Goal: Information Seeking & Learning: Compare options

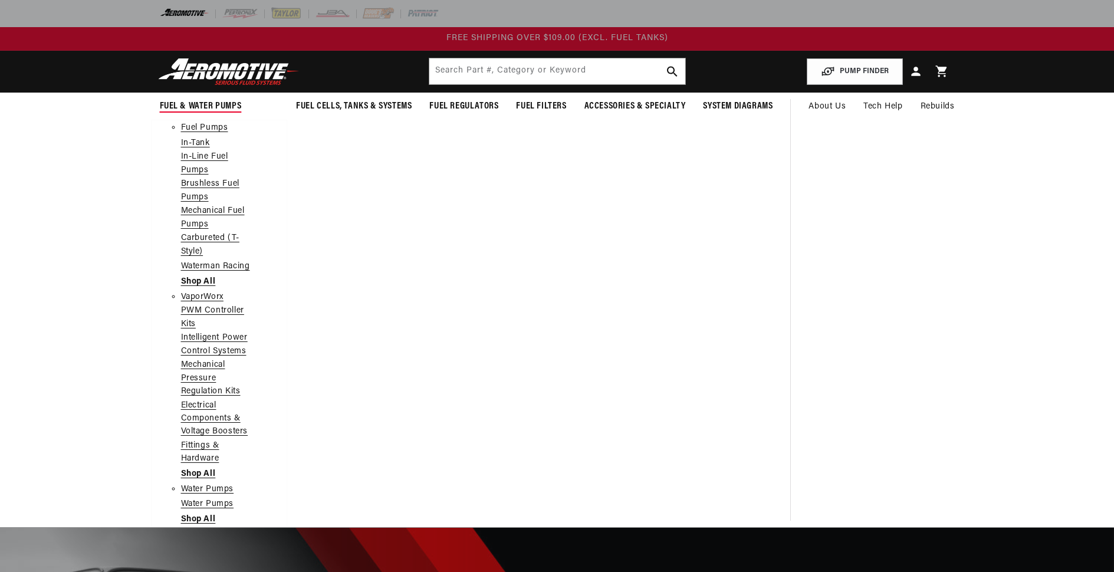
click at [207, 156] on link "In-Line Fuel Pumps" at bounding box center [219, 163] width 77 height 27
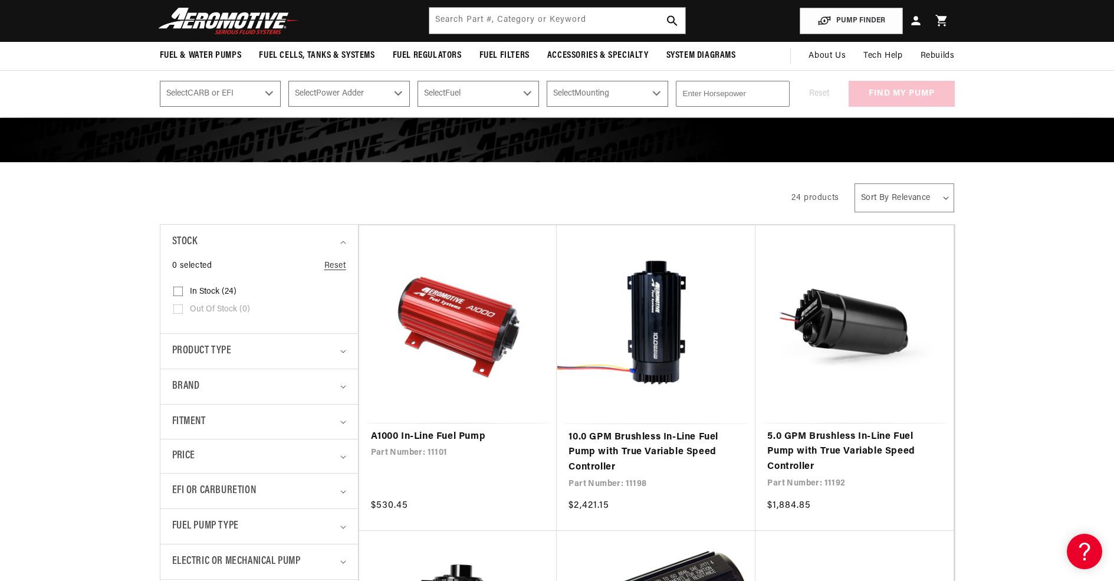
scroll to position [295, 0]
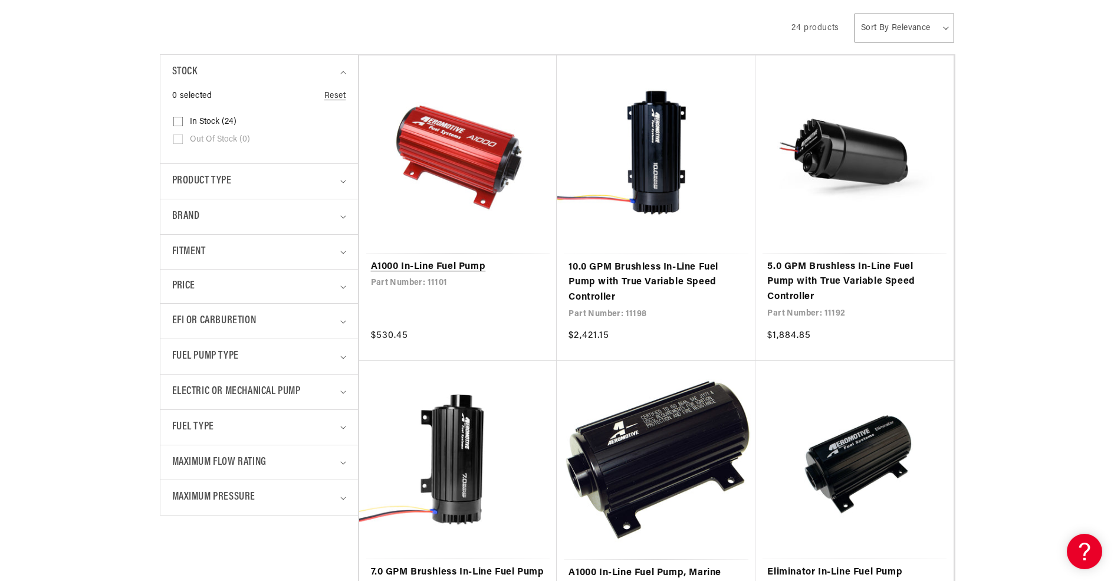
click at [425, 259] on link "A1000 In-Line Fuel Pump" at bounding box center [458, 266] width 175 height 15
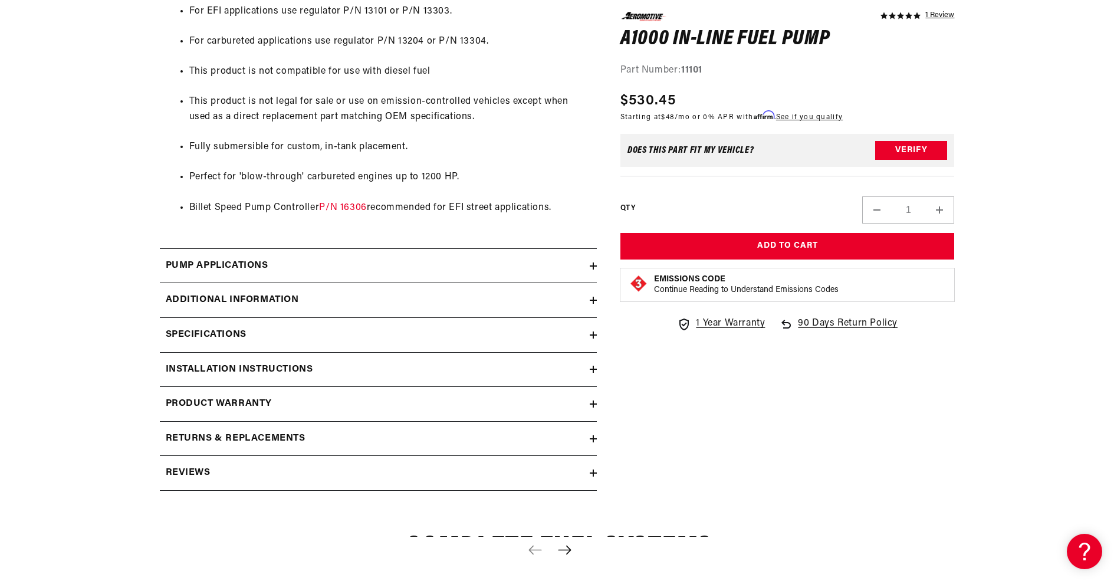
scroll to position [1002, 0]
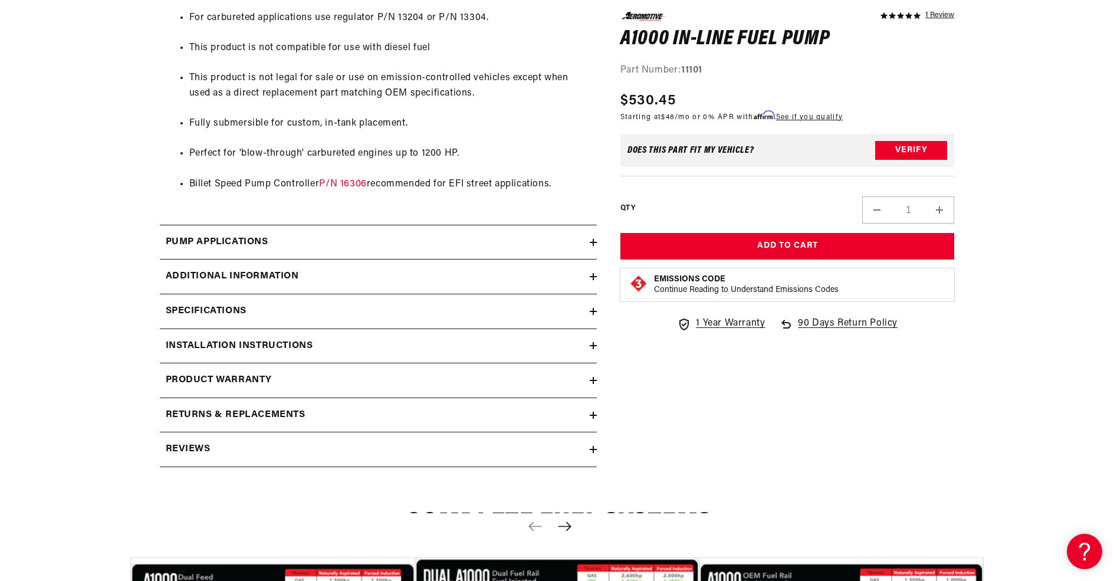
click at [279, 344] on h2 "Installation Instructions" at bounding box center [239, 345] width 147 height 15
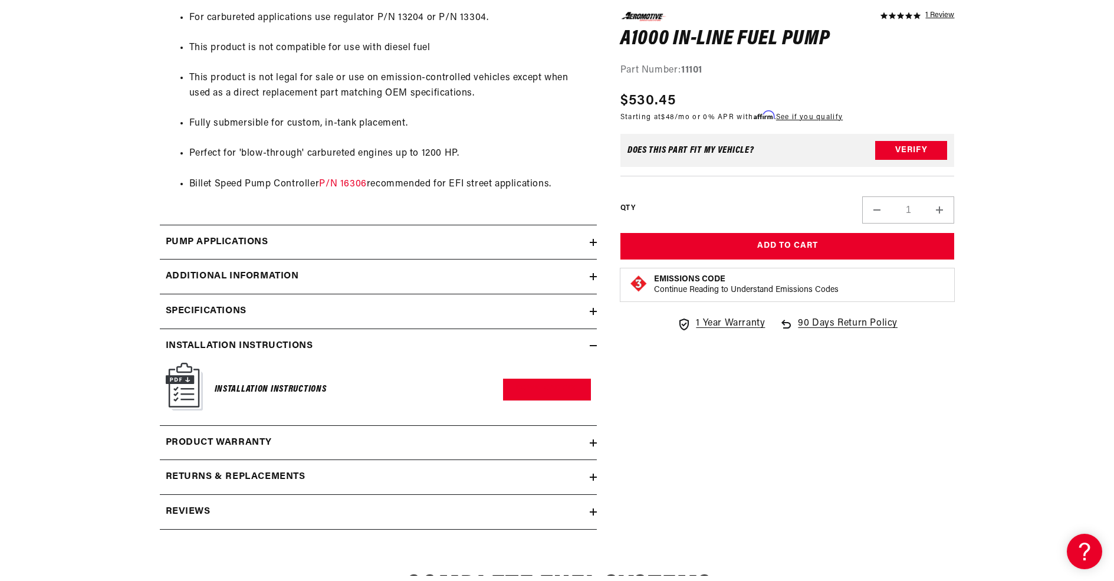
click at [279, 386] on h6 "Installation Instructions" at bounding box center [271, 389] width 112 height 16
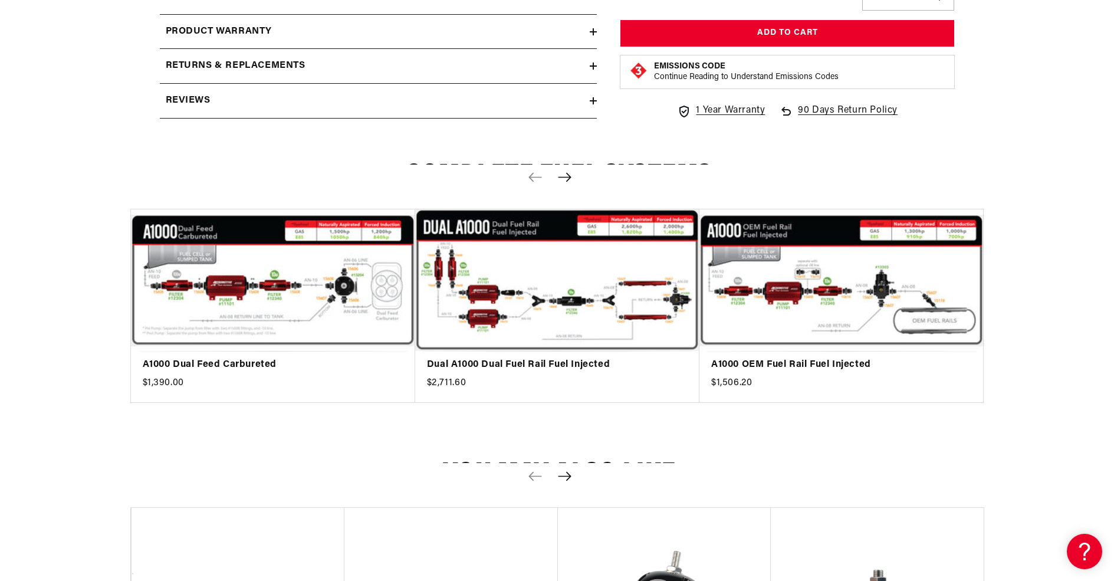
scroll to position [1415, 0]
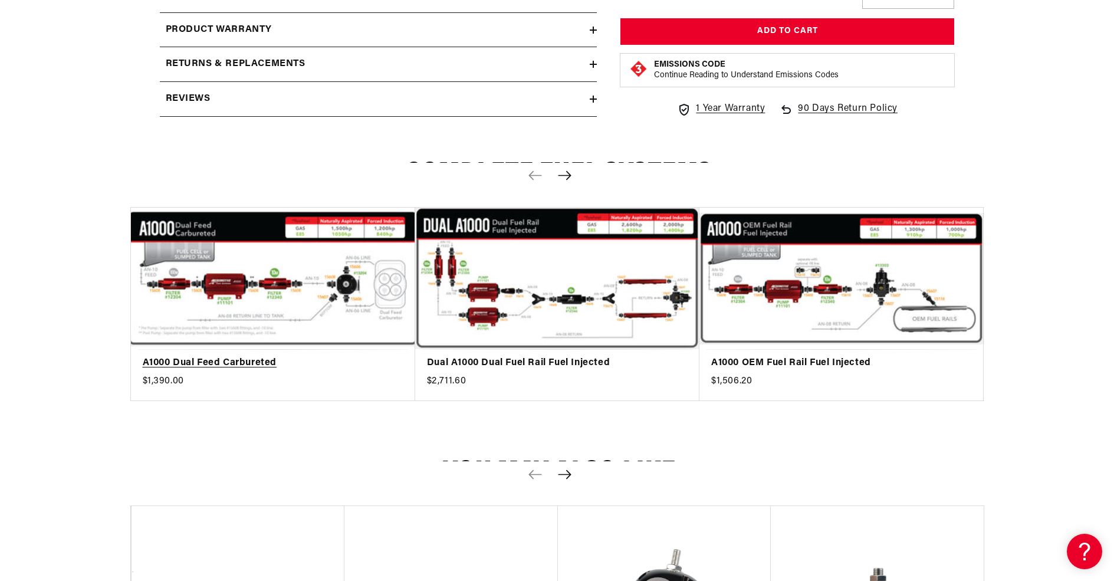
click at [225, 356] on link "A1000 Dual Feed Carbureted" at bounding box center [267, 363] width 249 height 15
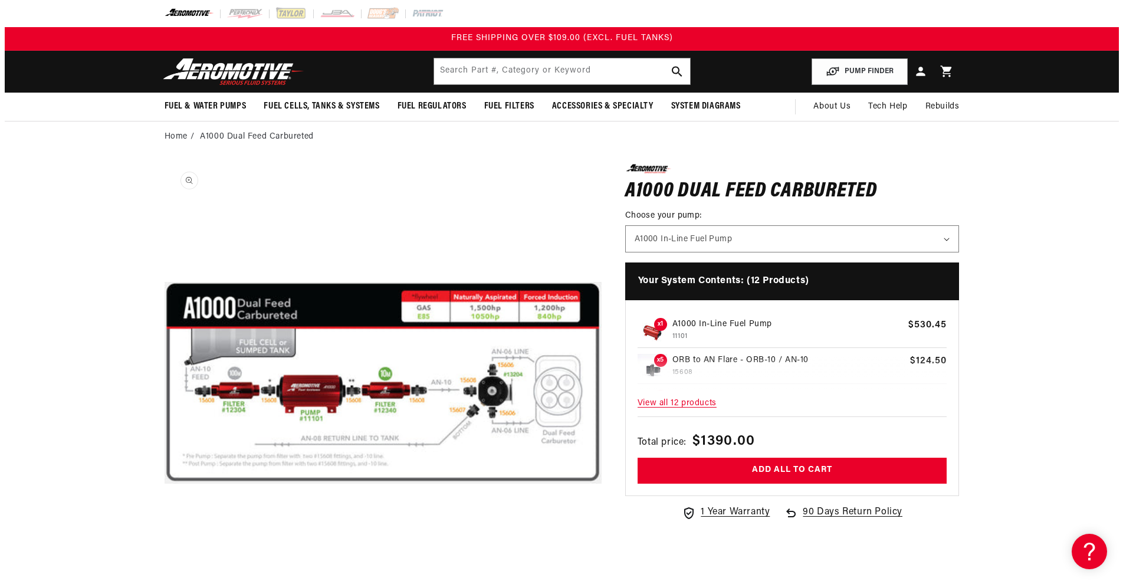
scroll to position [1, 0]
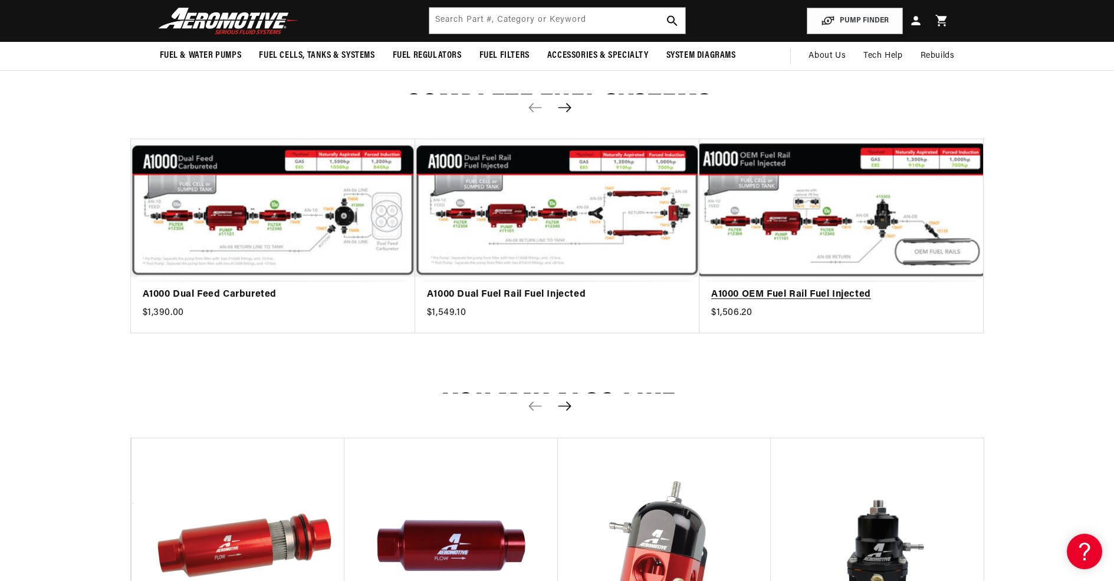
scroll to position [1415, 0]
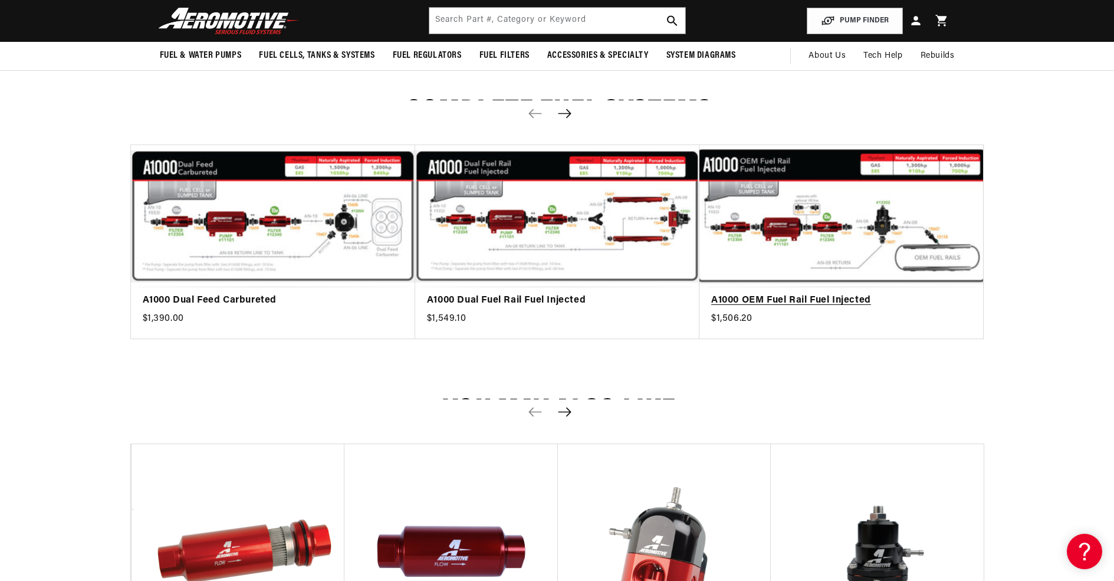
click at [785, 293] on link "A1000 OEM Fuel Rail Fuel Injected" at bounding box center [835, 300] width 249 height 15
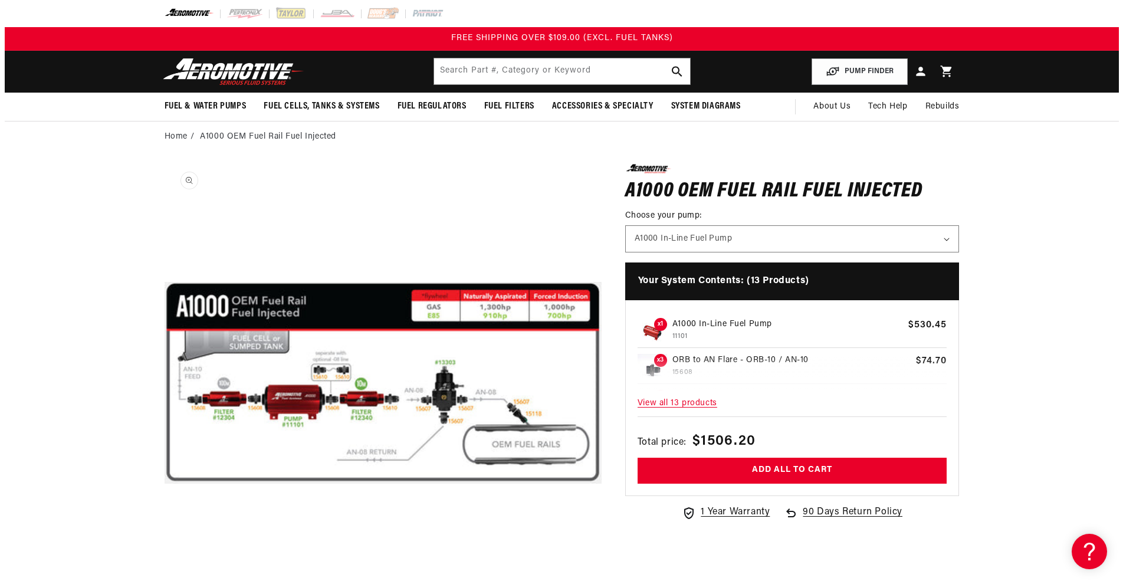
scroll to position [1, 0]
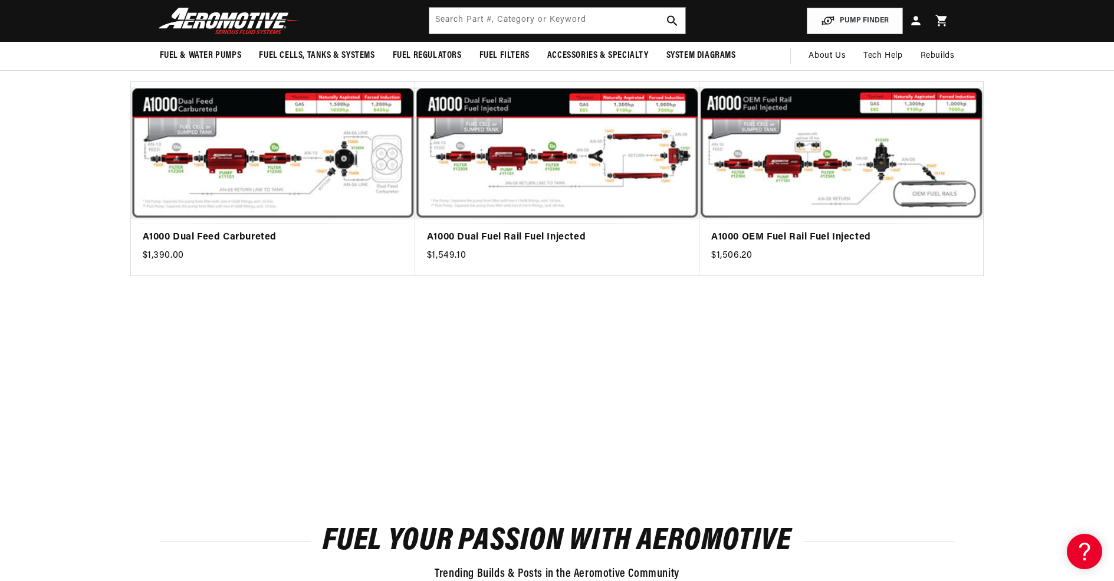
scroll to position [1360, 0]
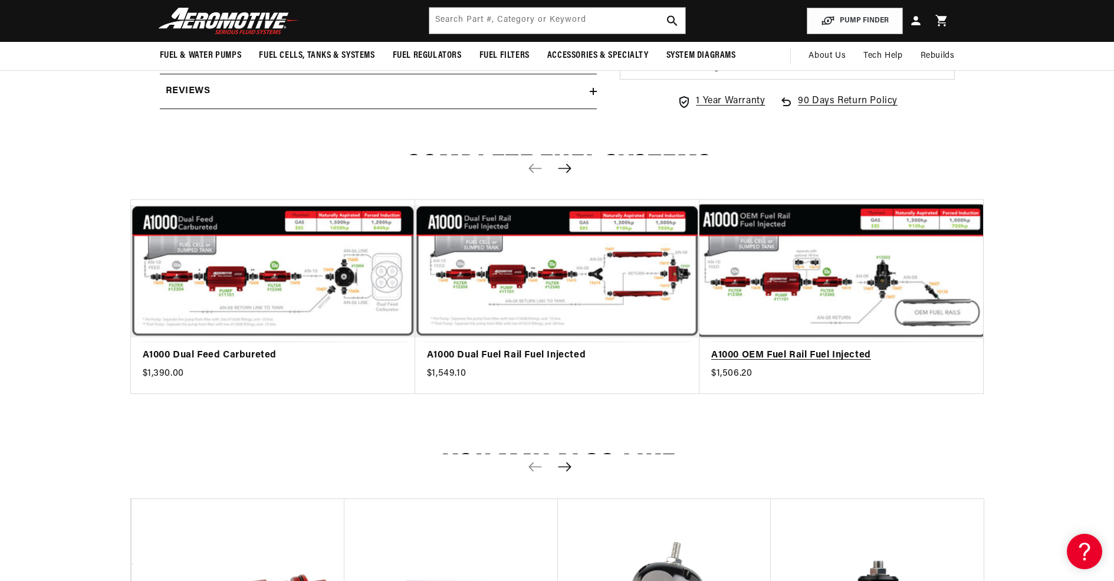
click at [775, 348] on link "A1000 OEM Fuel Rail Fuel Injected" at bounding box center [835, 355] width 249 height 15
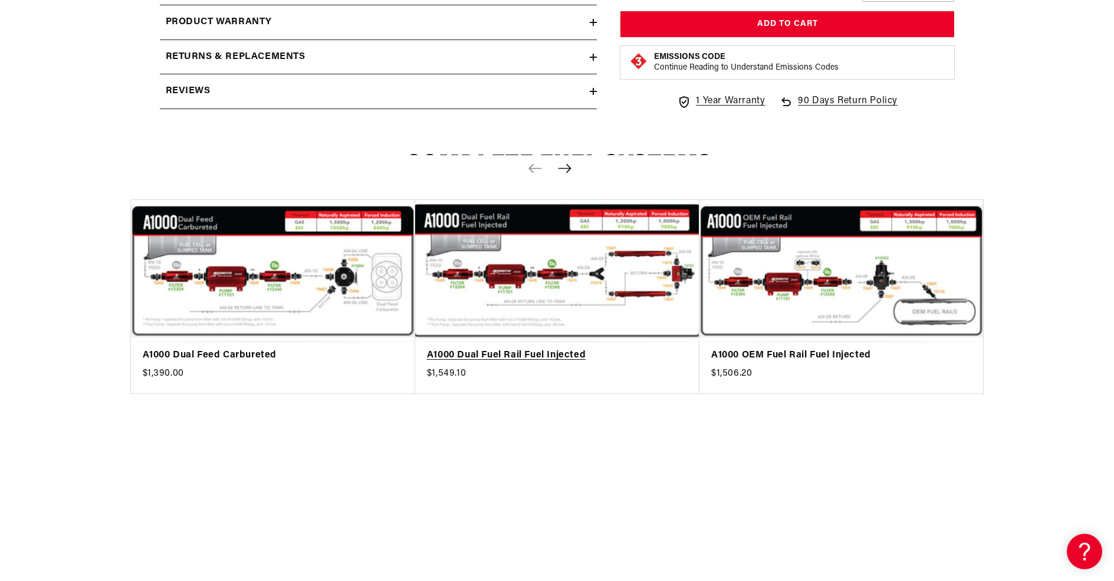
click at [606, 348] on link "A1000 Dual Fuel Rail Fuel Injected" at bounding box center [551, 355] width 249 height 15
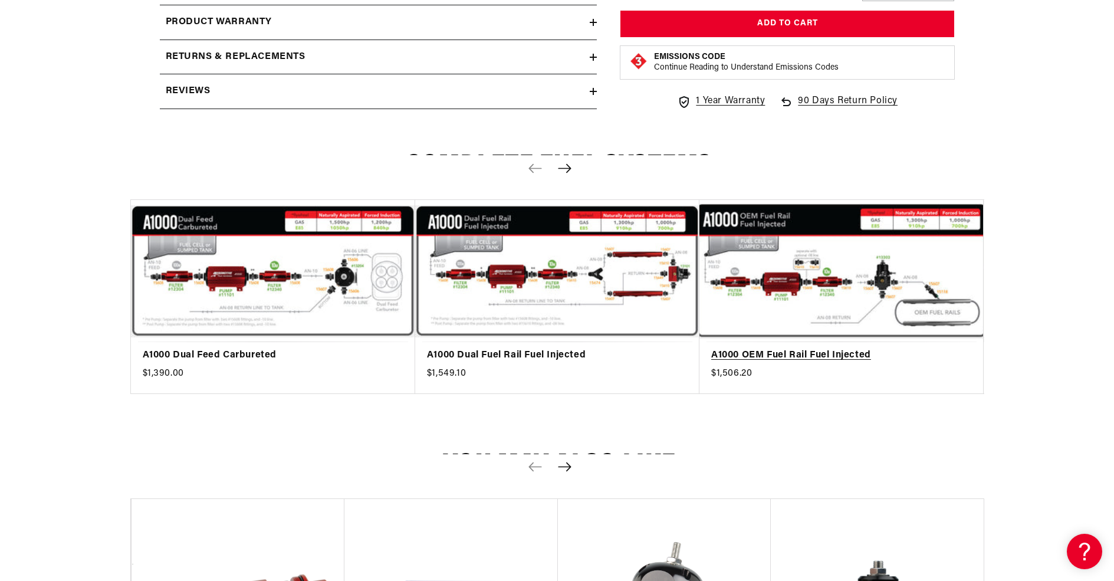
click at [857, 348] on link "A1000 OEM Fuel Rail Fuel Injected" at bounding box center [835, 355] width 249 height 15
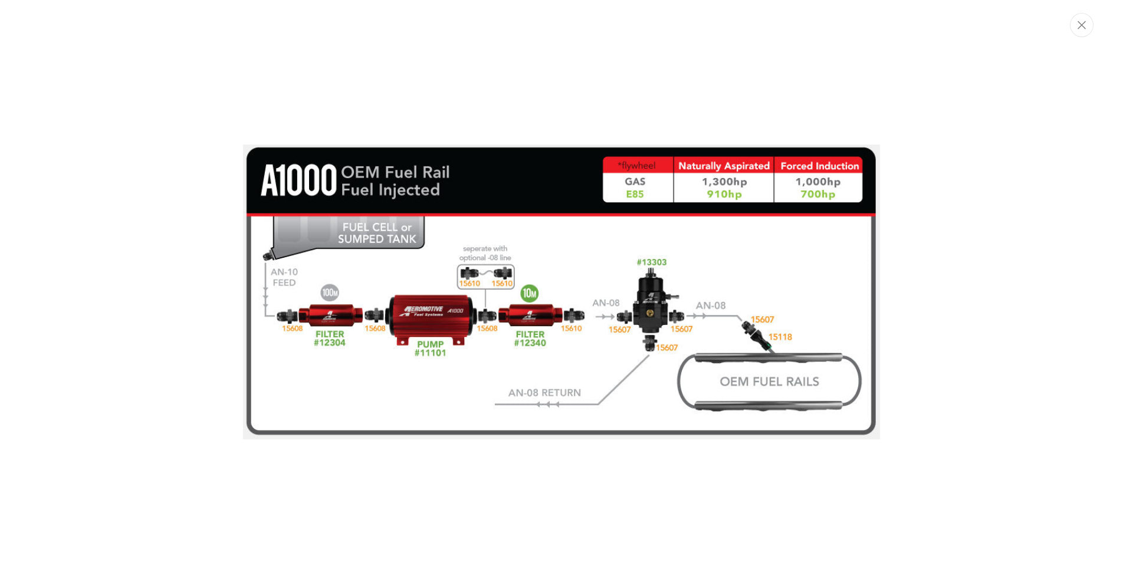
click at [566, 233] on img "Media gallery" at bounding box center [561, 291] width 637 height 295
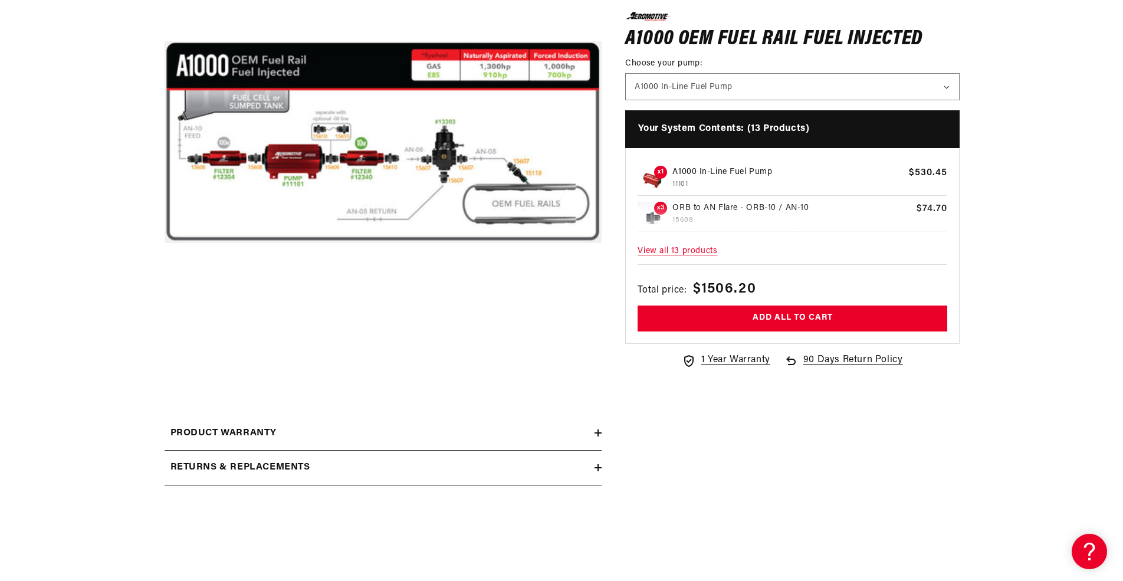
scroll to position [134, 0]
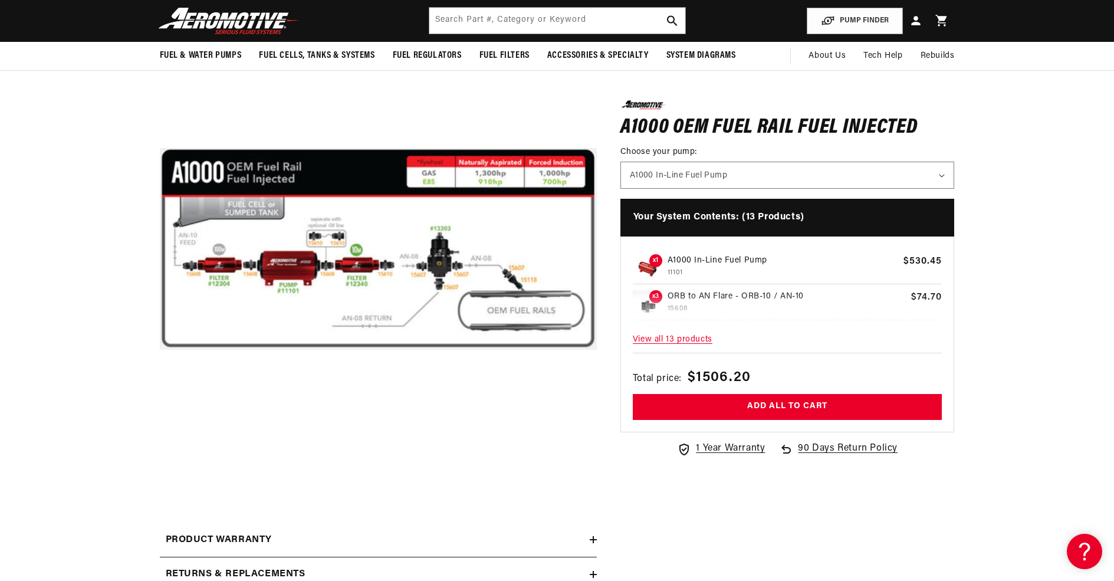
click at [160, 468] on button "Open media 1 in modal" at bounding box center [160, 468] width 0 height 0
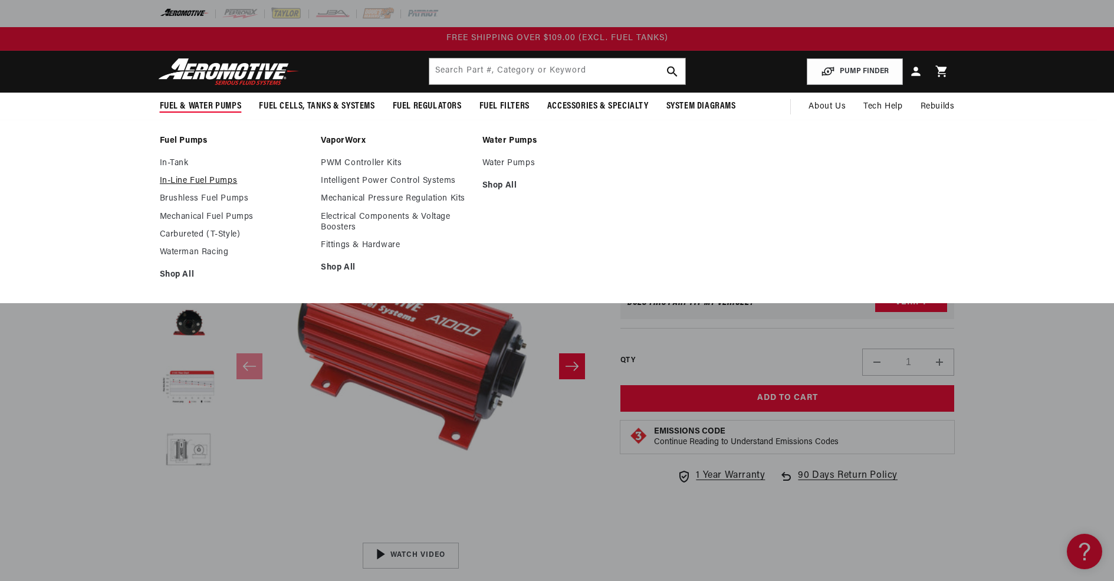
click at [185, 177] on link "In-Line Fuel Pumps" at bounding box center [235, 181] width 150 height 11
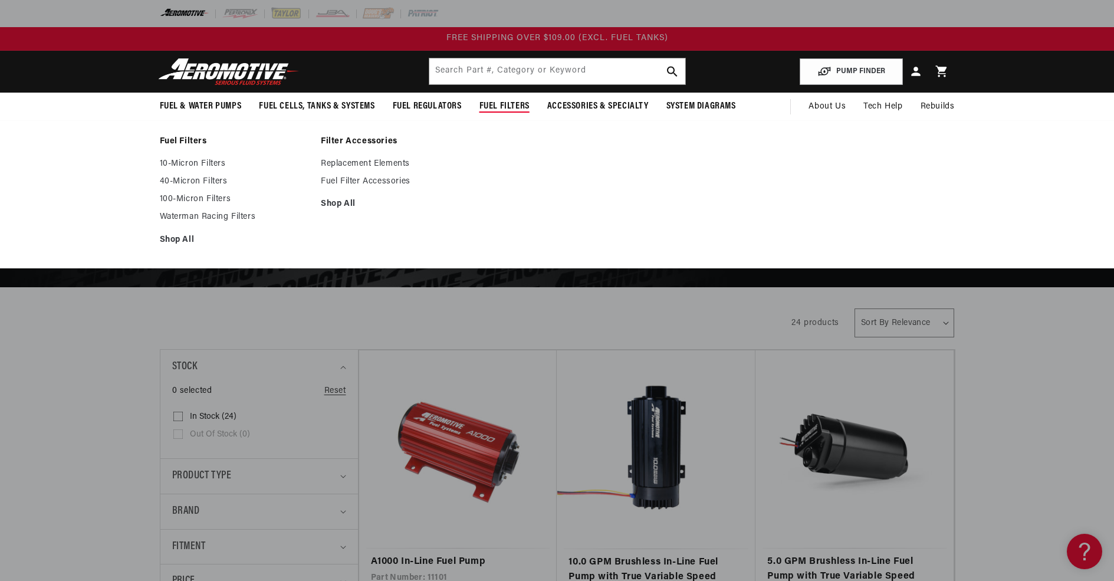
click at [496, 106] on span "Fuel Filters" at bounding box center [504, 106] width 50 height 12
click at [496, 105] on span "Fuel Filters" at bounding box center [504, 106] width 50 height 12
click at [223, 166] on link "10-Micron Filters" at bounding box center [235, 164] width 150 height 11
